Goal: Task Accomplishment & Management: Manage account settings

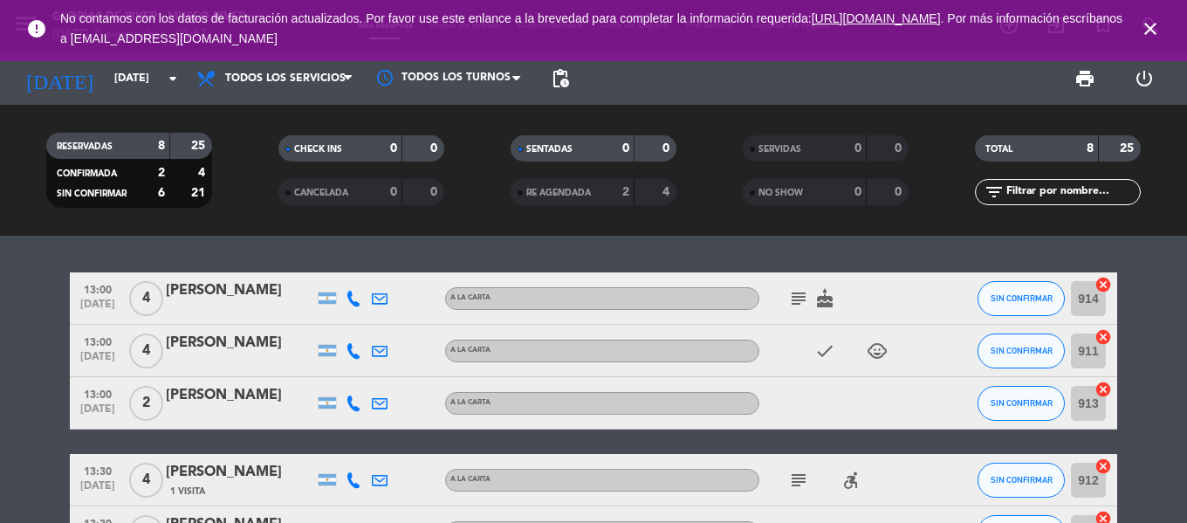
click at [828, 305] on icon "cake" at bounding box center [824, 298] width 21 height 21
click at [706, 253] on div "13:00 [DATE] 4 [PERSON_NAME] A LA CARTA subject cake CUMPLEAÑOS SIN CONFIRMAR 9…" at bounding box center [593, 379] width 1187 height 287
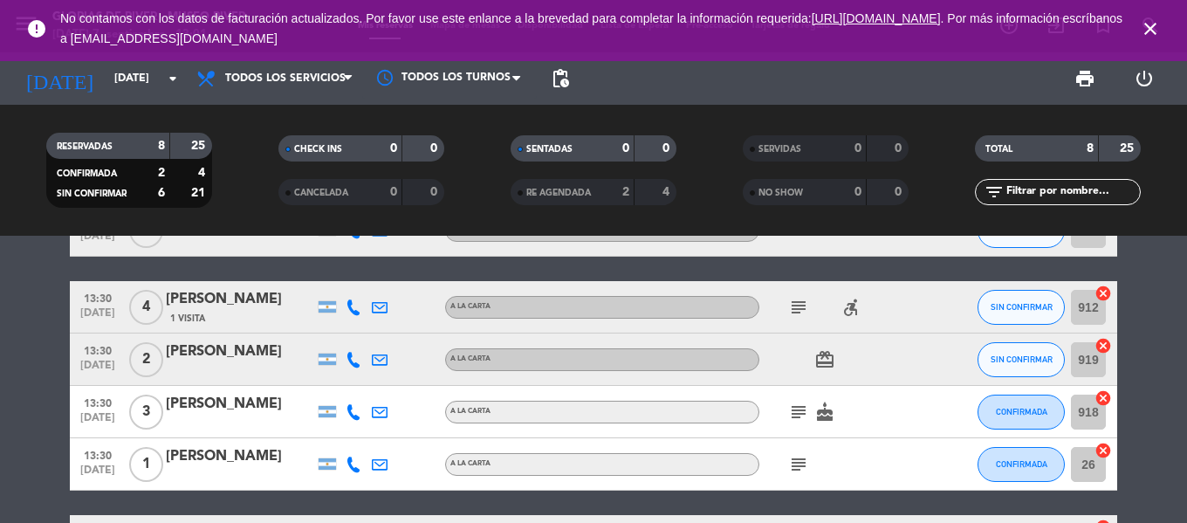
scroll to position [175, 0]
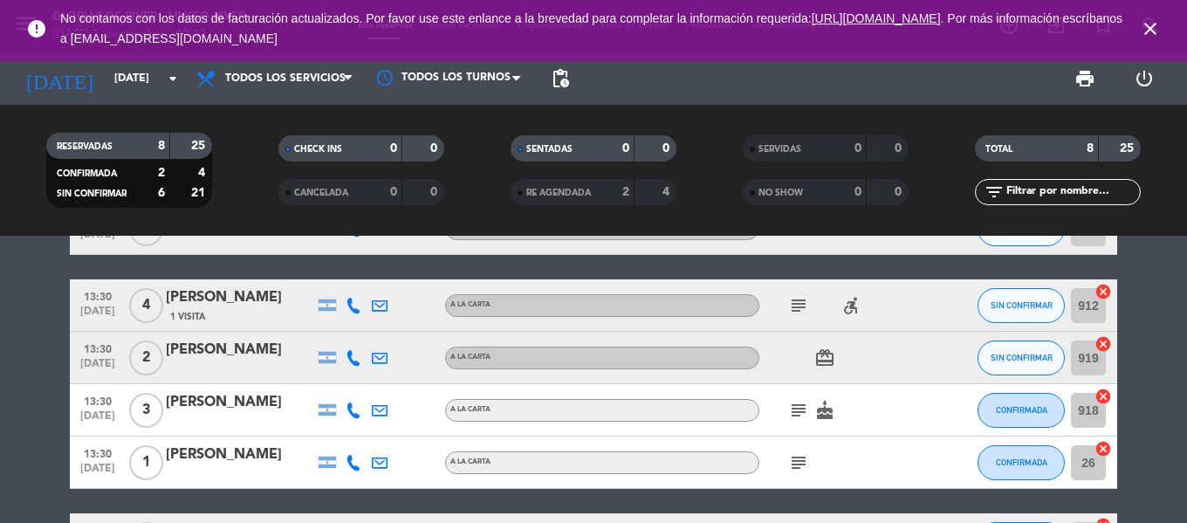
click at [270, 459] on div "[PERSON_NAME]" at bounding box center [240, 454] width 148 height 23
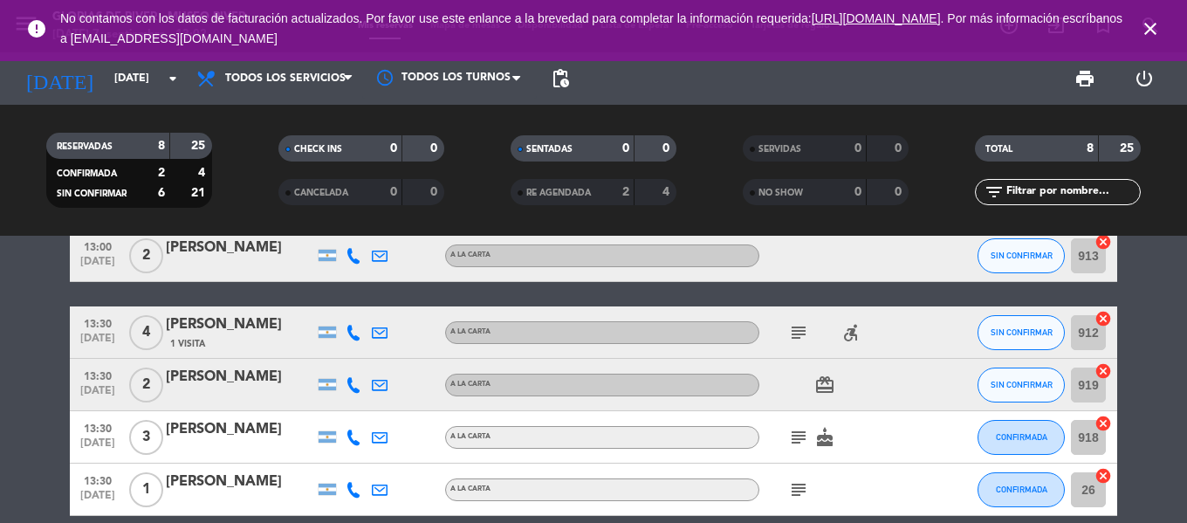
scroll to position [175, 0]
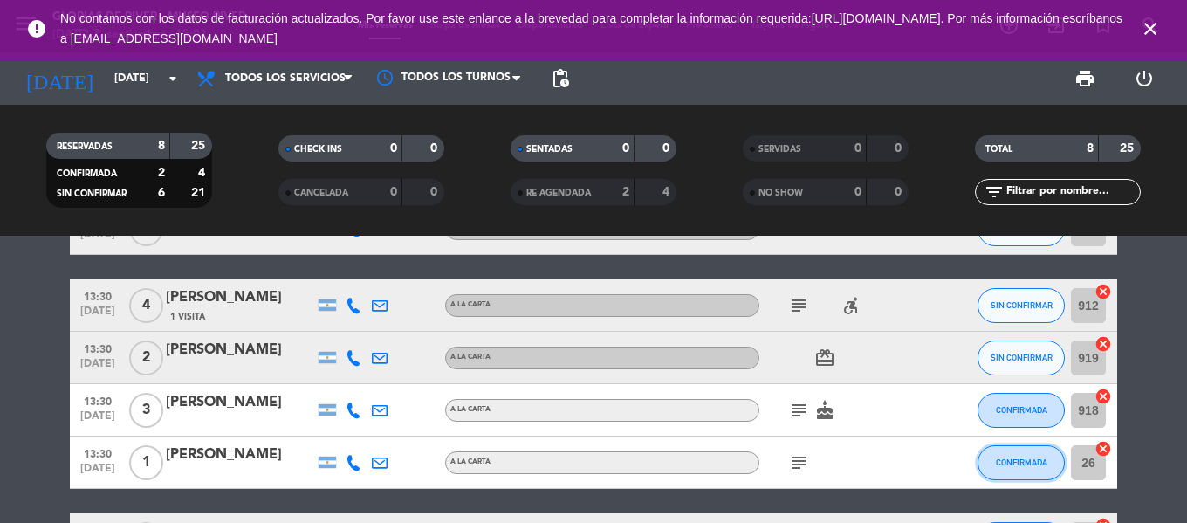
click at [1036, 458] on span "CONFIRMADA" at bounding box center [1022, 462] width 52 height 10
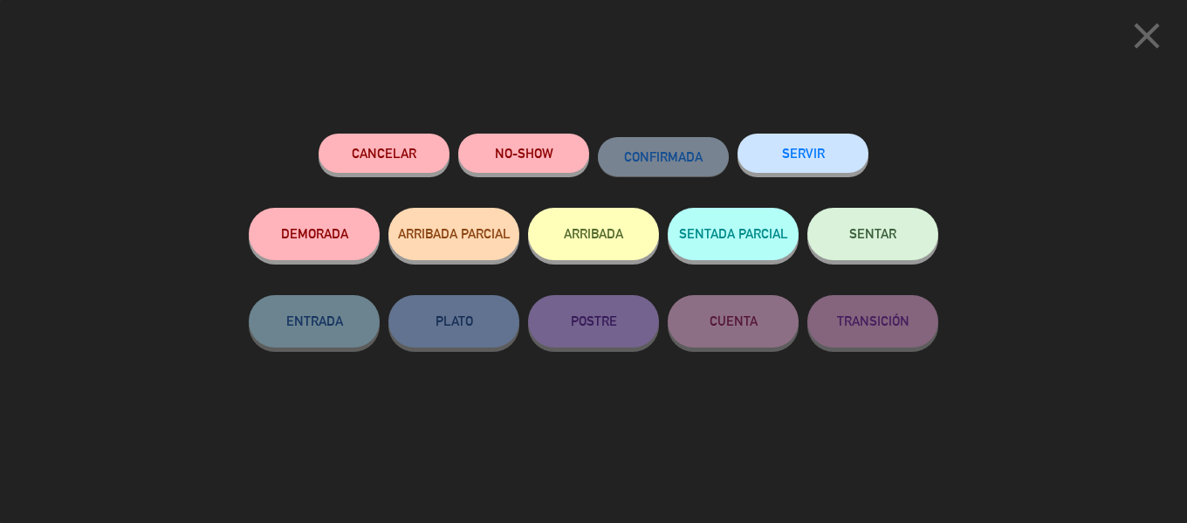
click at [367, 162] on button "Cancelar" at bounding box center [384, 153] width 131 height 39
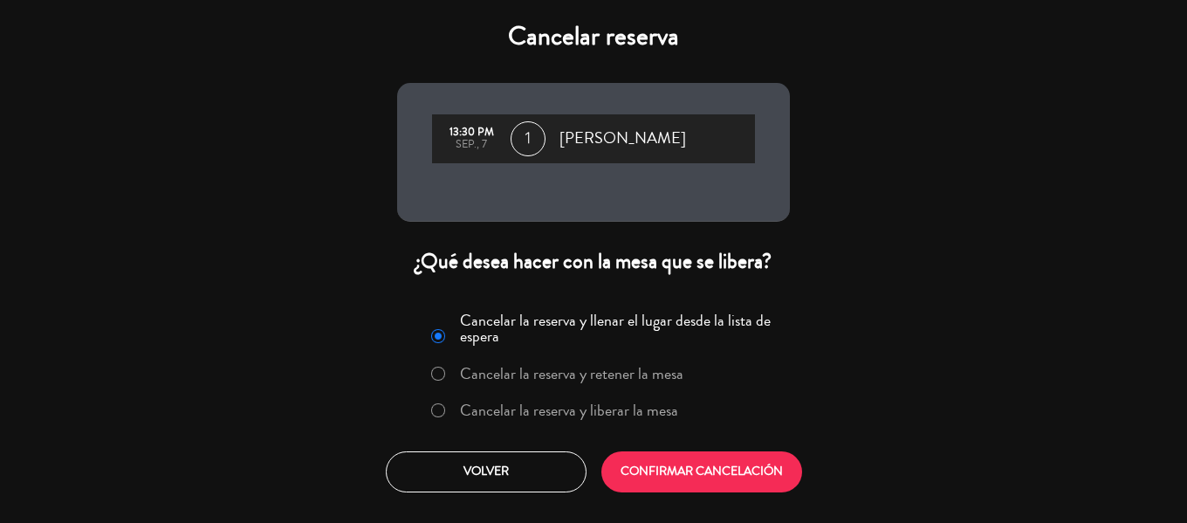
click at [449, 405] on label "Cancelar la reserva y liberar la mesa" at bounding box center [554, 410] width 265 height 31
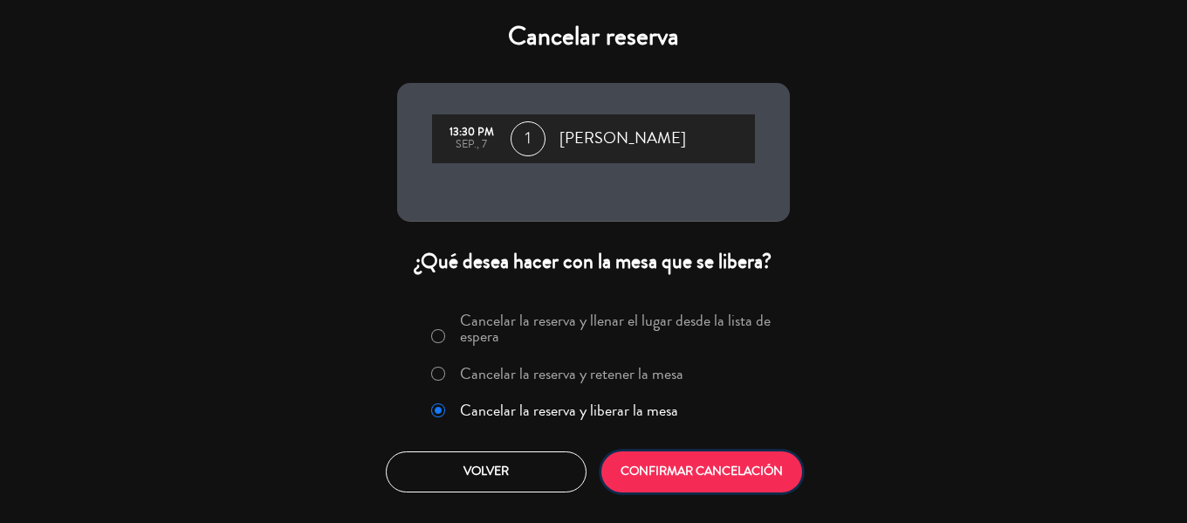
click at [672, 468] on button "CONFIRMAR CANCELACIÓN" at bounding box center [701, 471] width 201 height 41
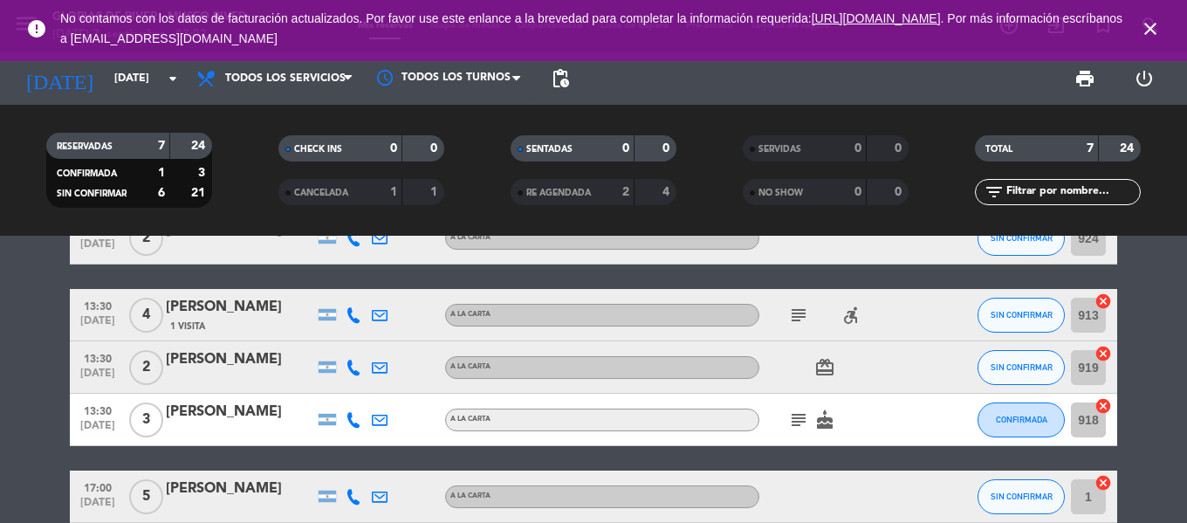
scroll to position [78, 0]
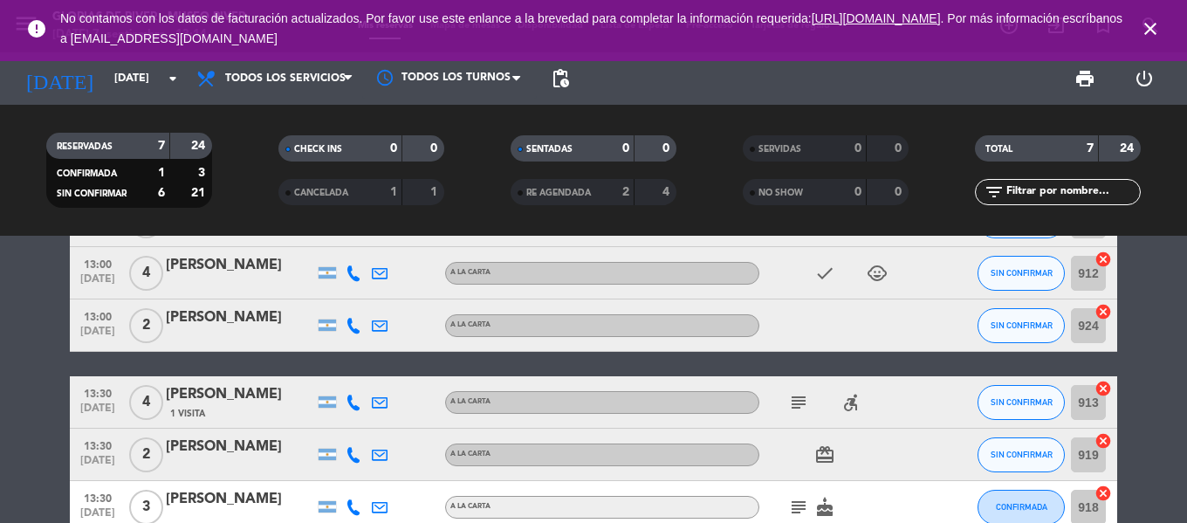
click at [1141, 22] on icon "close" at bounding box center [1150, 28] width 21 height 21
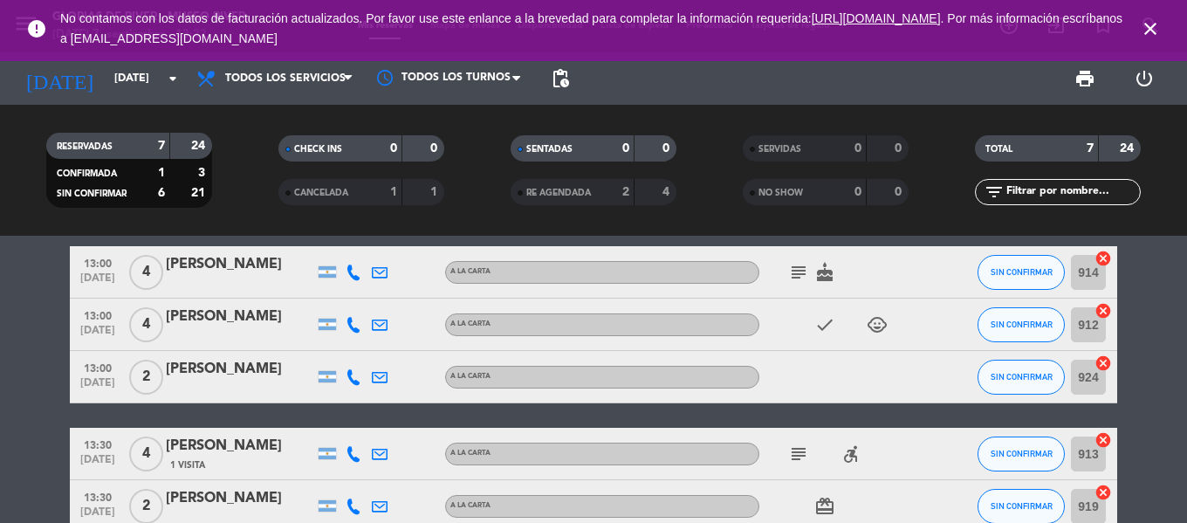
scroll to position [0, 0]
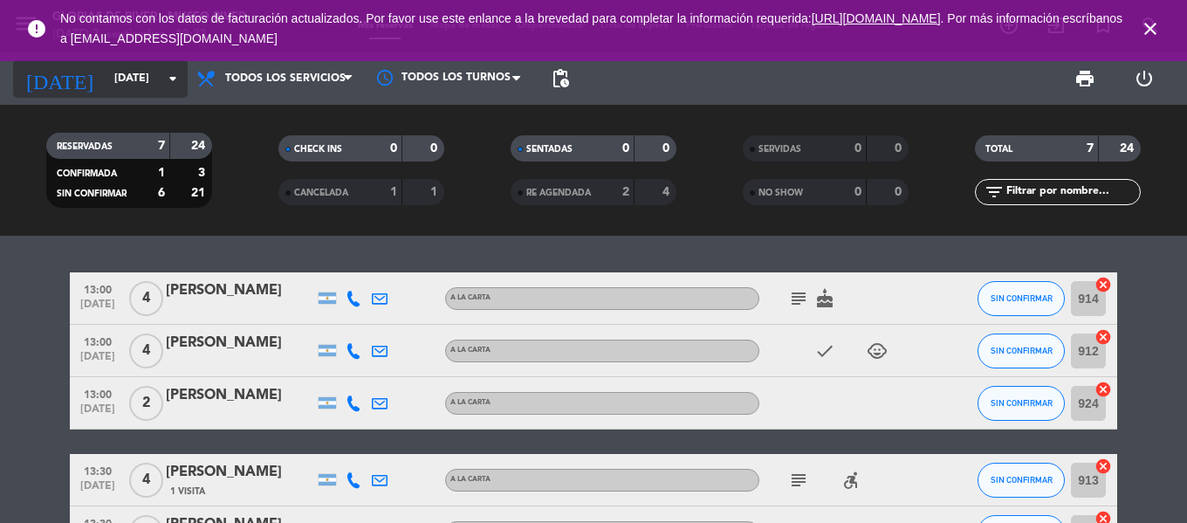
click at [165, 80] on icon "arrow_drop_down" at bounding box center [172, 78] width 21 height 21
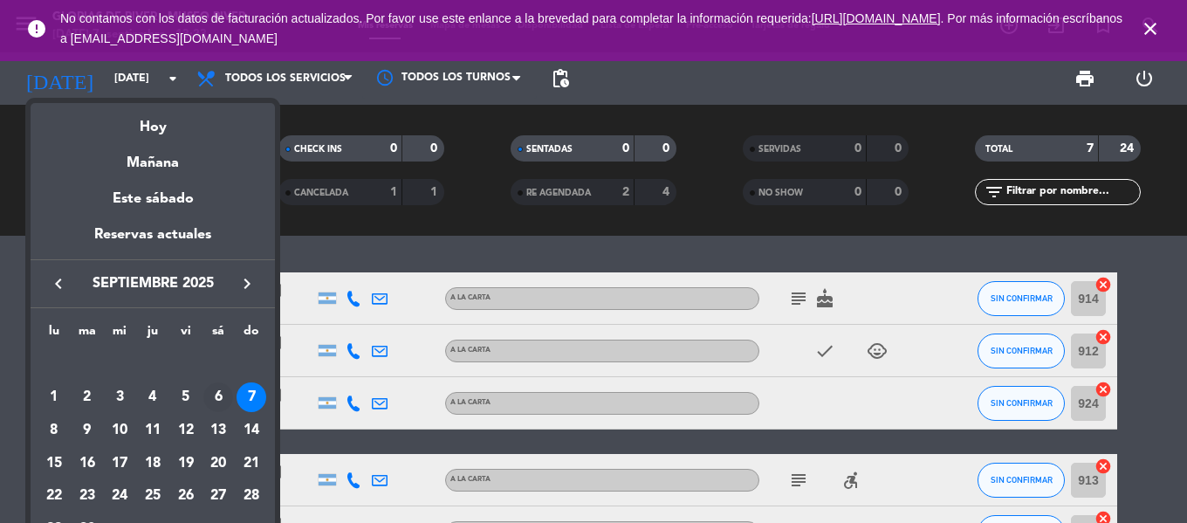
click at [211, 400] on div "6" at bounding box center [218, 397] width 30 height 30
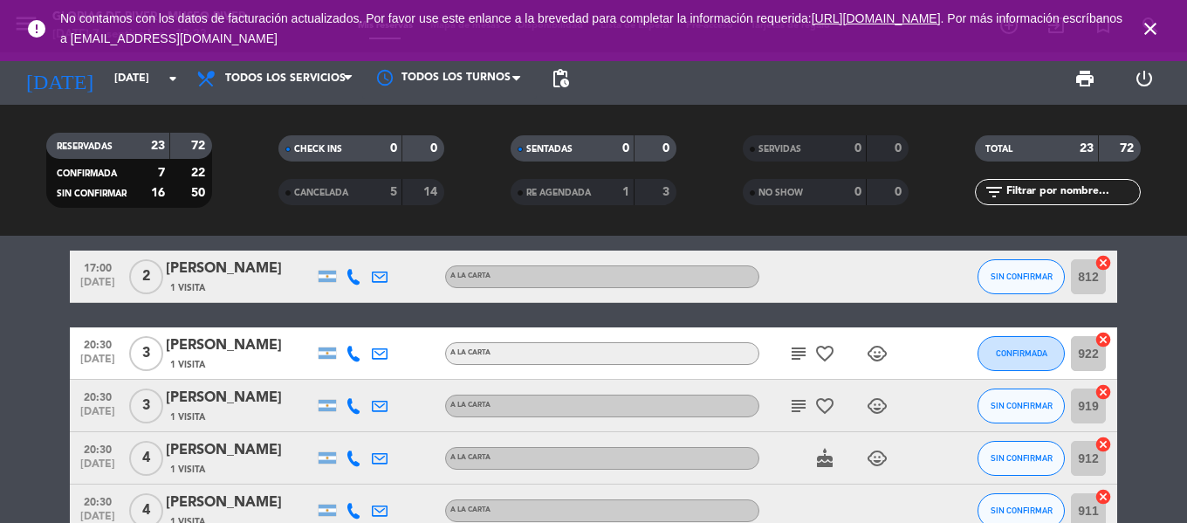
scroll to position [811, 0]
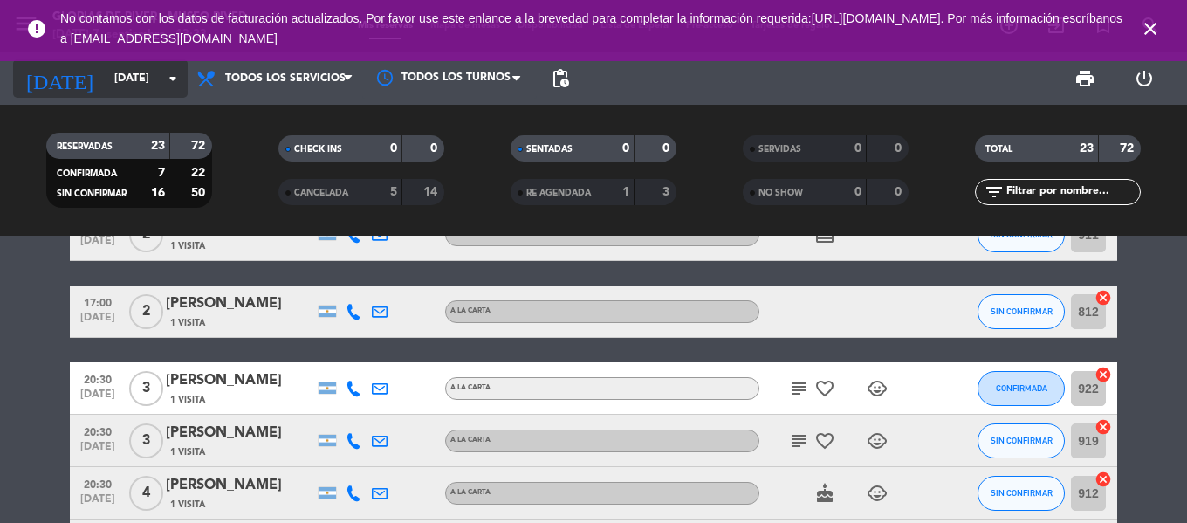
click at [159, 71] on input "sáb. 6 sep." at bounding box center [180, 79] width 148 height 30
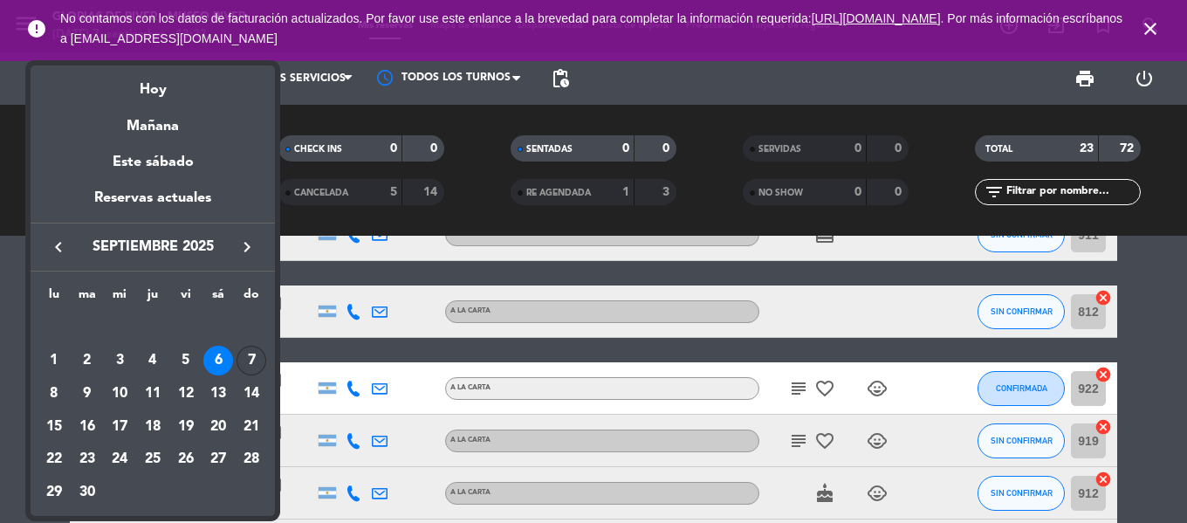
click at [237, 354] on td "7" at bounding box center [251, 361] width 33 height 33
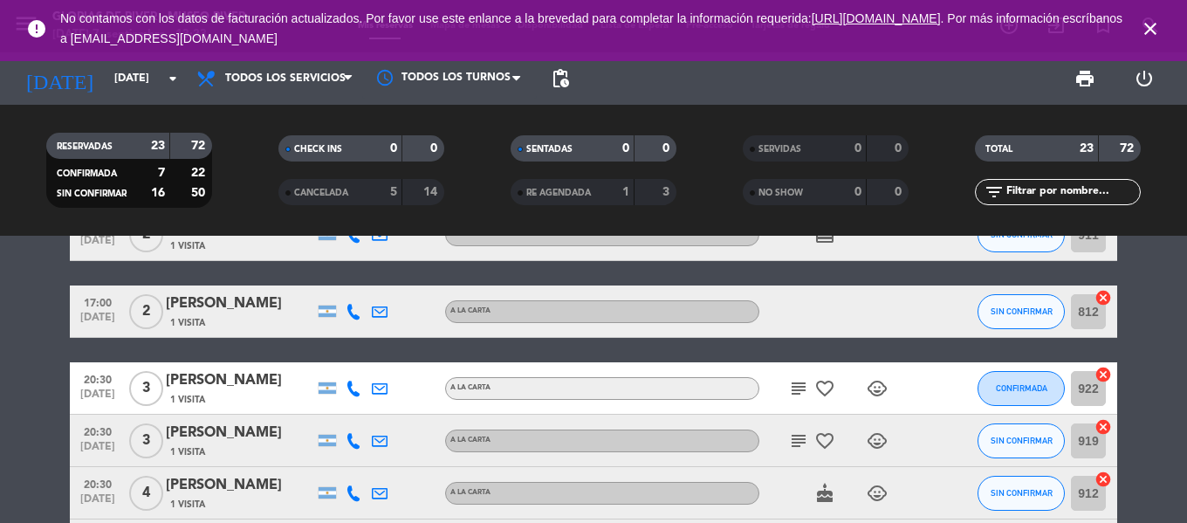
type input "[DATE]"
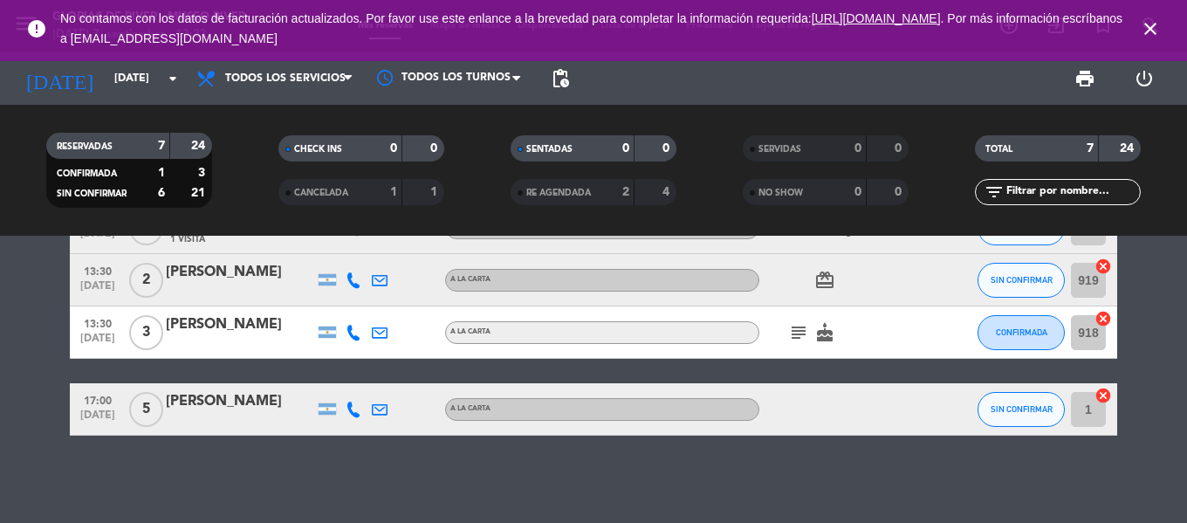
click at [1157, 27] on icon "close" at bounding box center [1150, 28] width 21 height 21
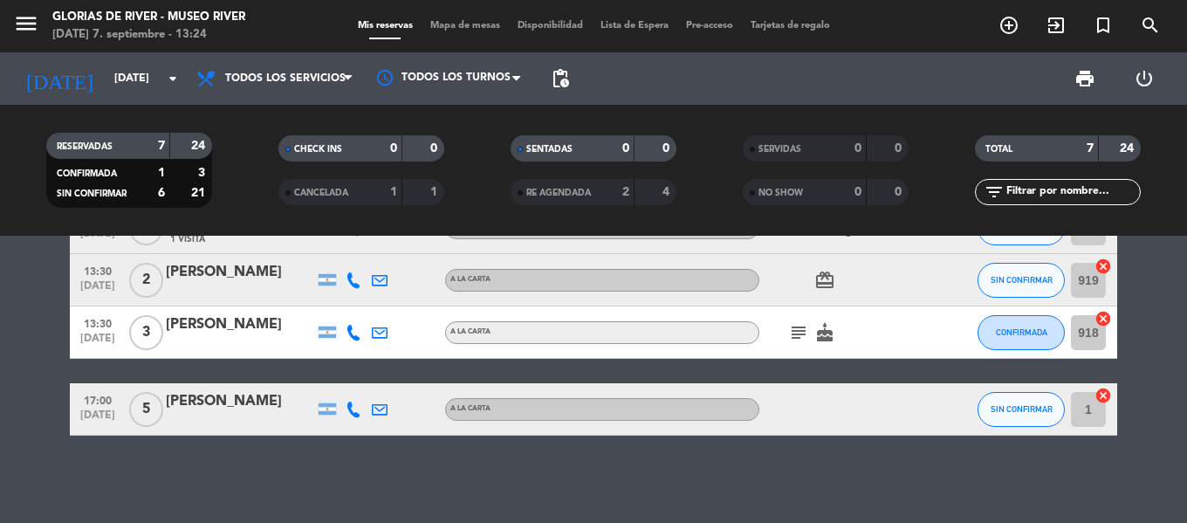
click at [126, 197] on span "SIN CONFIRMAR" at bounding box center [92, 193] width 70 height 9
click at [343, 199] on div "CANCELADA" at bounding box center [323, 192] width 80 height 20
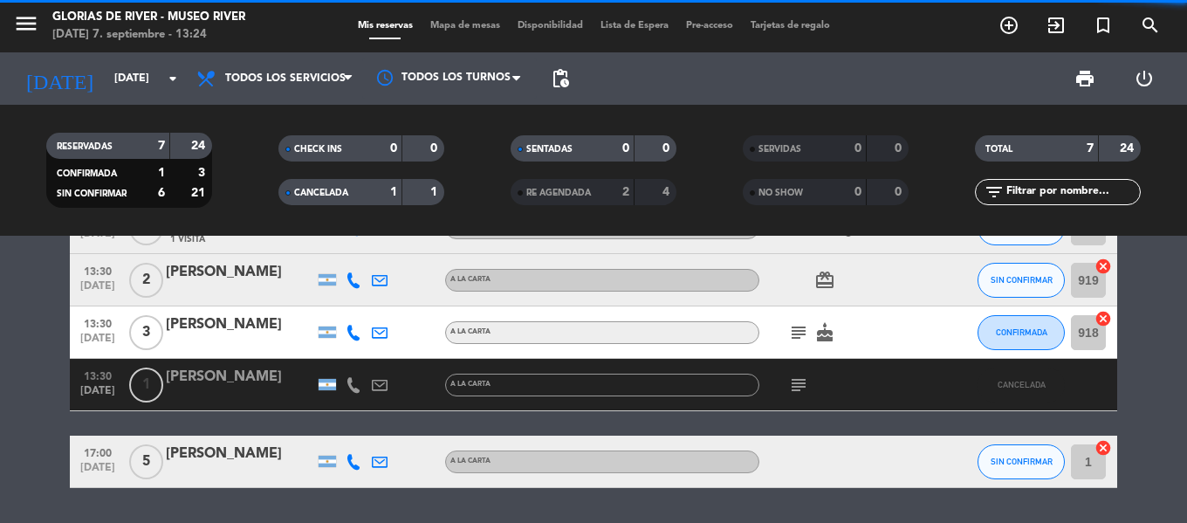
scroll to position [305, 0]
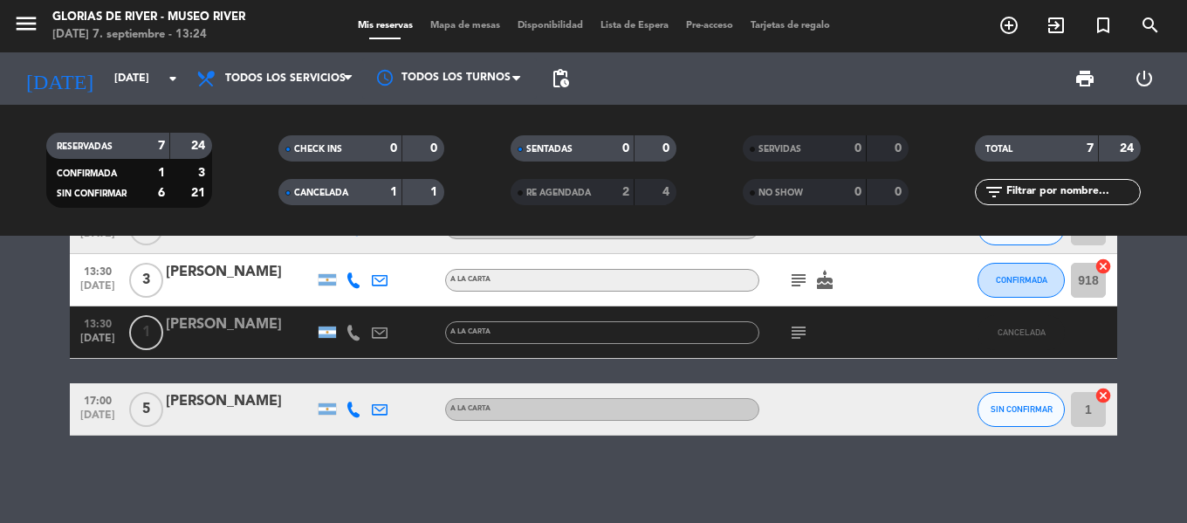
click at [152, 146] on div "7" at bounding box center [148, 146] width 35 height 20
click at [336, 186] on div "CANCELADA" at bounding box center [323, 192] width 80 height 20
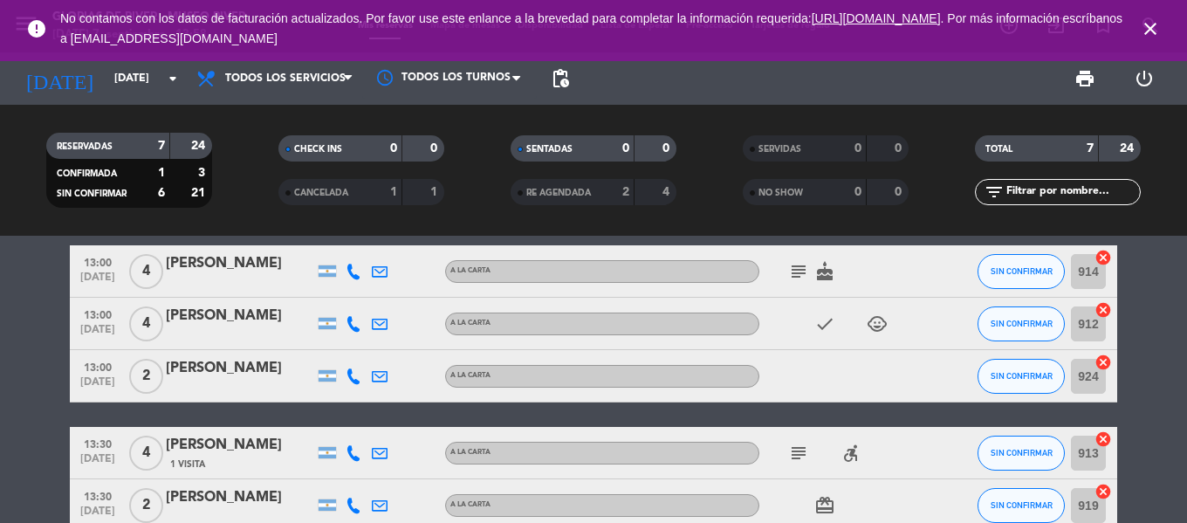
scroll to position [0, 0]
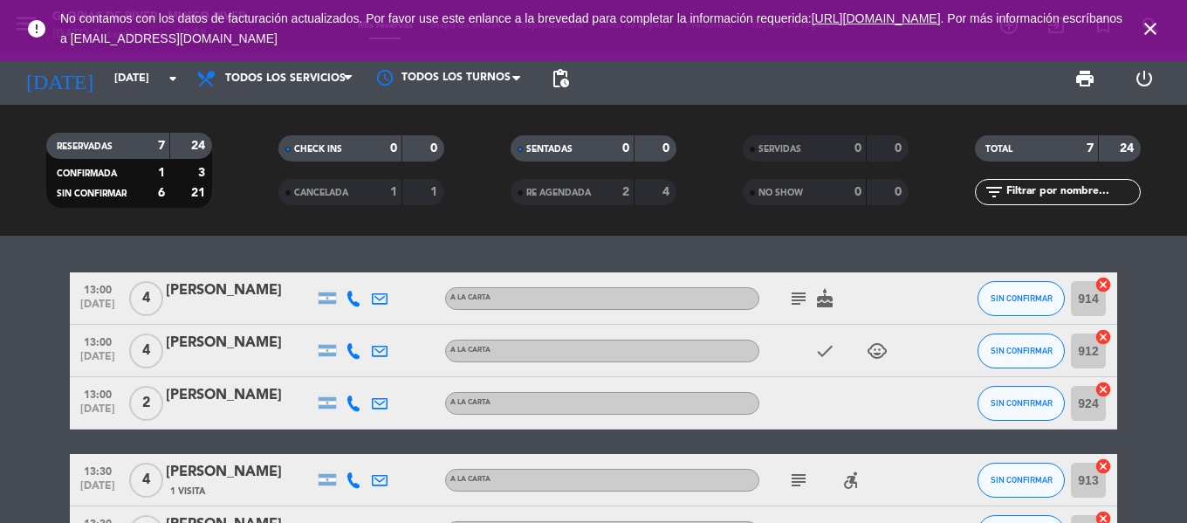
click at [834, 295] on icon "cake" at bounding box center [824, 298] width 21 height 21
click at [1146, 34] on icon "close" at bounding box center [1150, 28] width 21 height 21
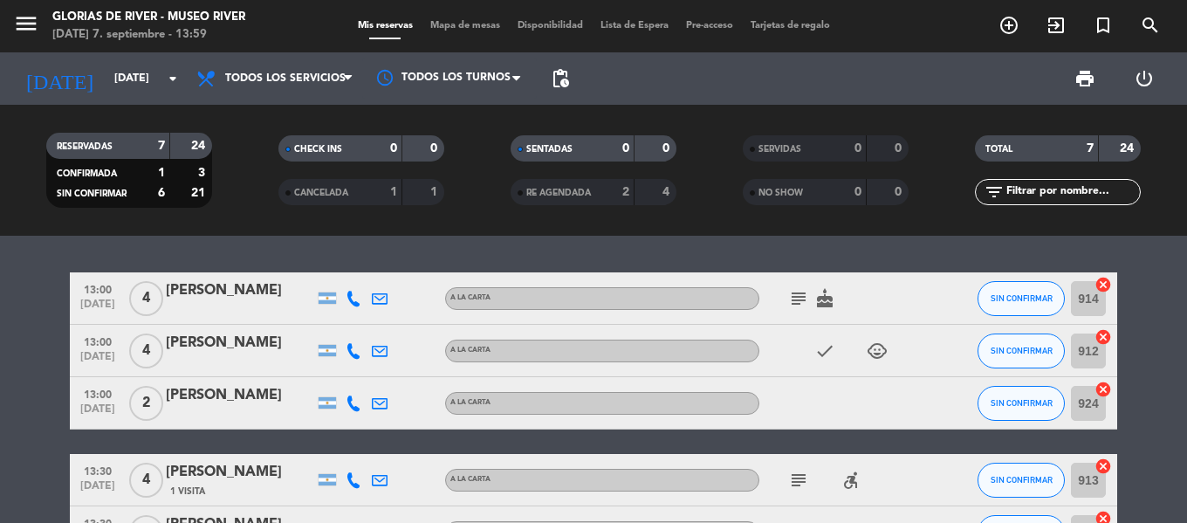
click at [834, 302] on icon "cake" at bounding box center [824, 298] width 21 height 21
click at [793, 302] on icon "subject" at bounding box center [798, 298] width 21 height 21
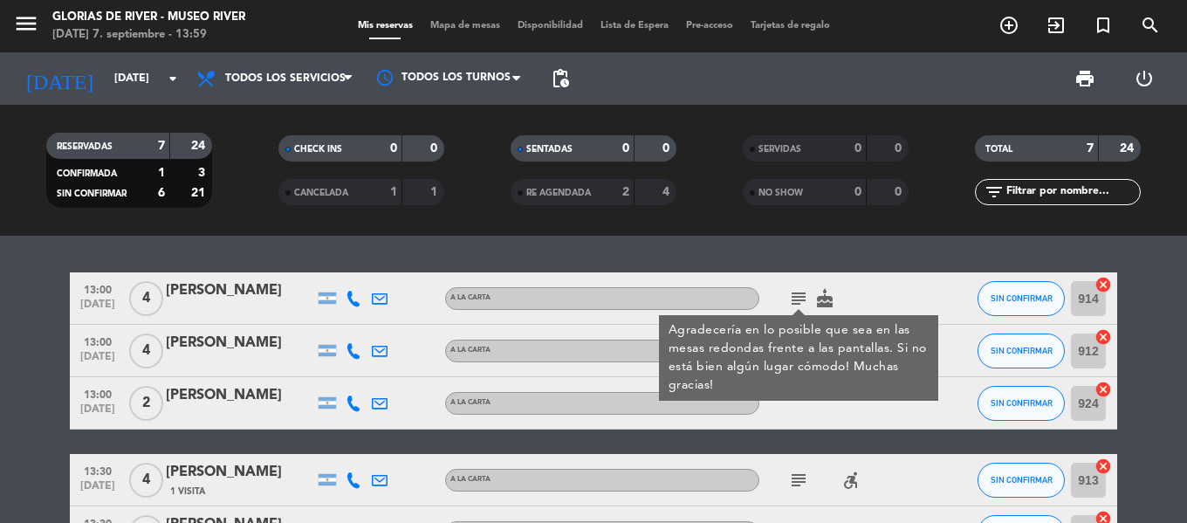
click at [237, 293] on div "[PERSON_NAME]" at bounding box center [240, 290] width 148 height 23
